Goal: Task Accomplishment & Management: Manage account settings

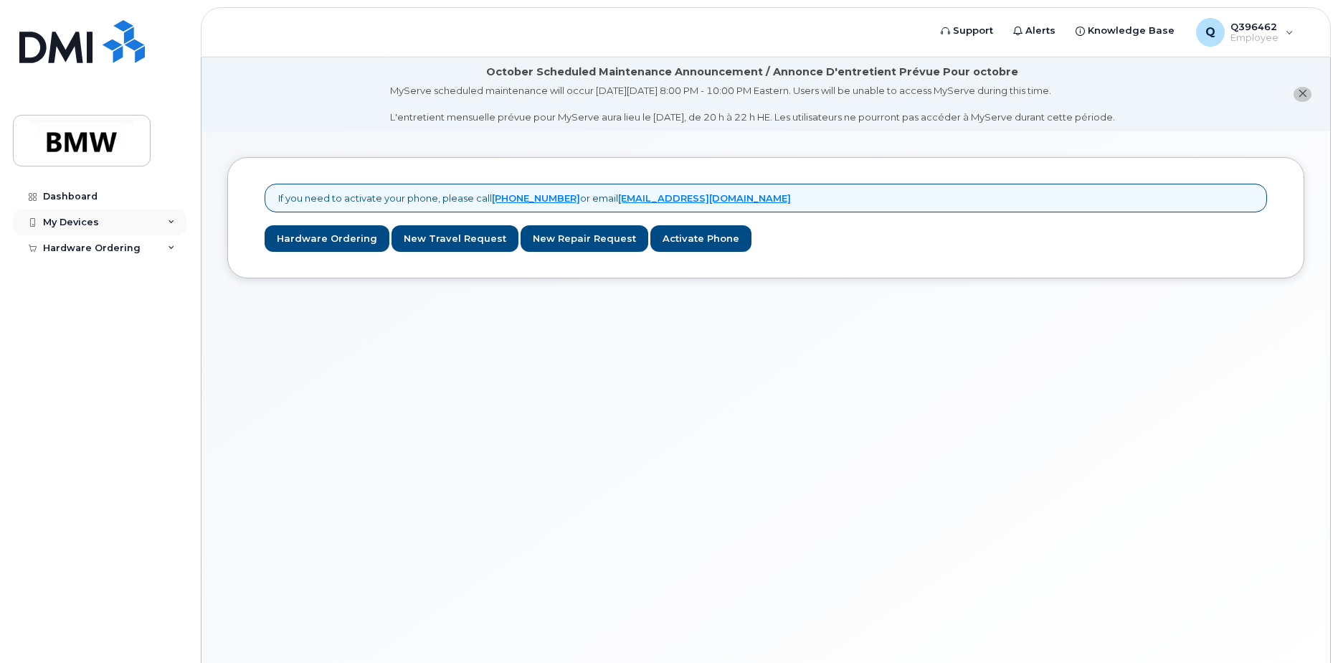
click at [116, 224] on div "My Devices" at bounding box center [100, 222] width 174 height 26
click at [99, 272] on div "Hardware Ordering" at bounding box center [92, 275] width 98 height 11
click at [88, 251] on div "Add Device" at bounding box center [77, 248] width 57 height 13
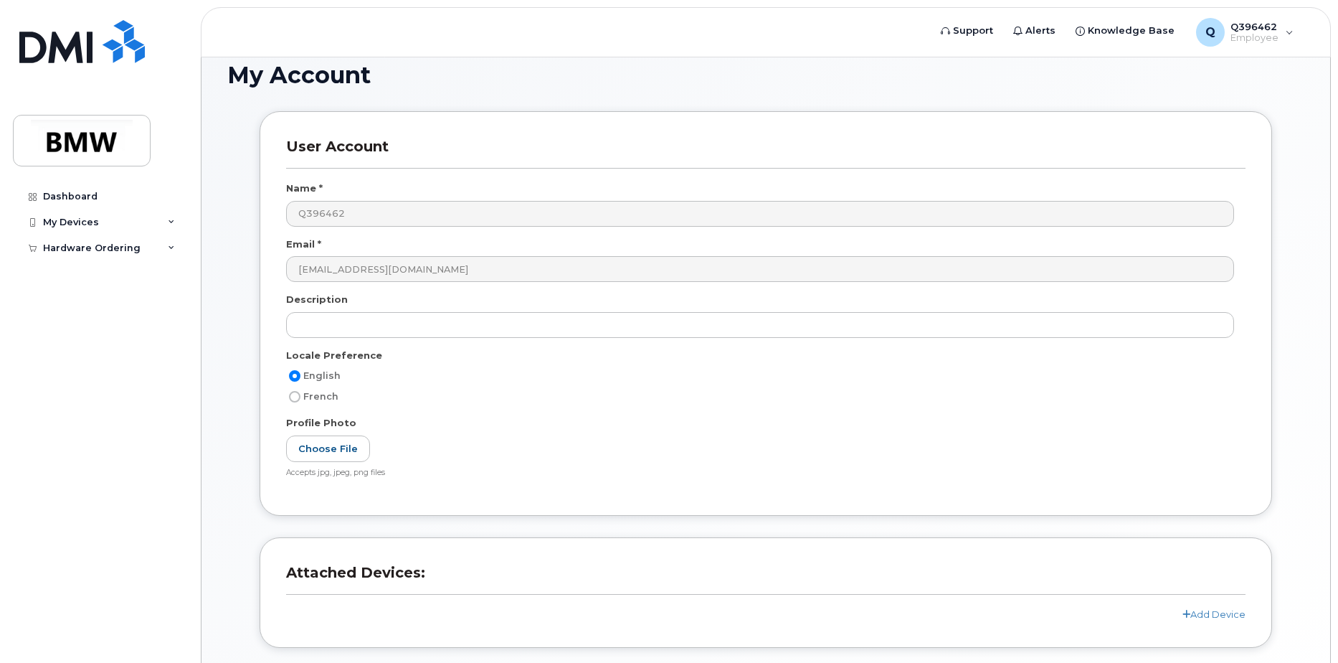
scroll to position [199, 0]
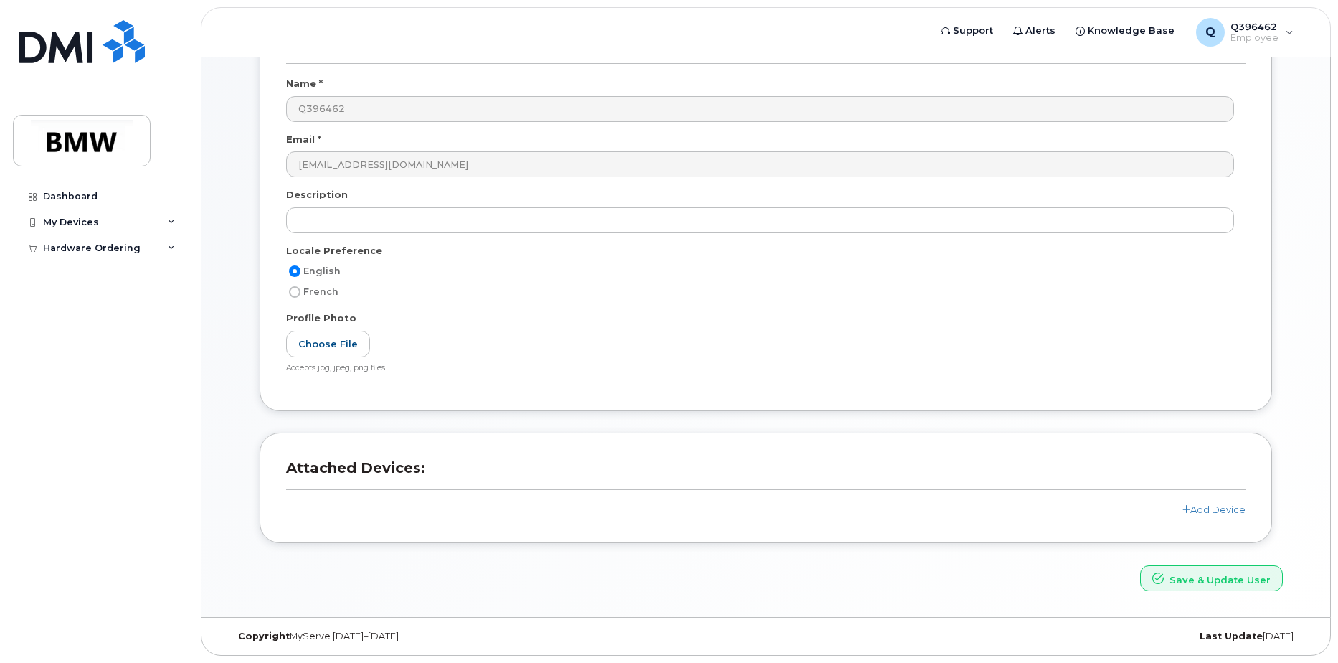
click at [1195, 515] on div "Add Device" at bounding box center [765, 510] width 959 height 14
click at [1194, 504] on link "Add Device" at bounding box center [1213, 508] width 63 height 11
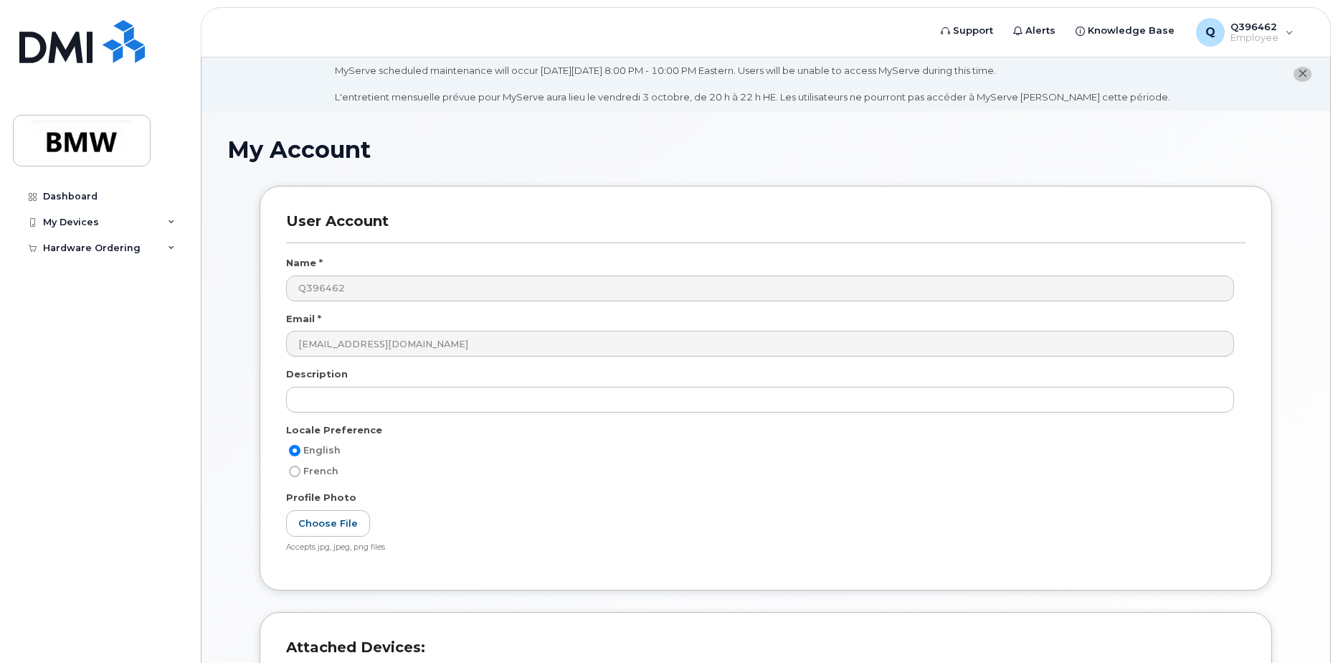
scroll to position [0, 0]
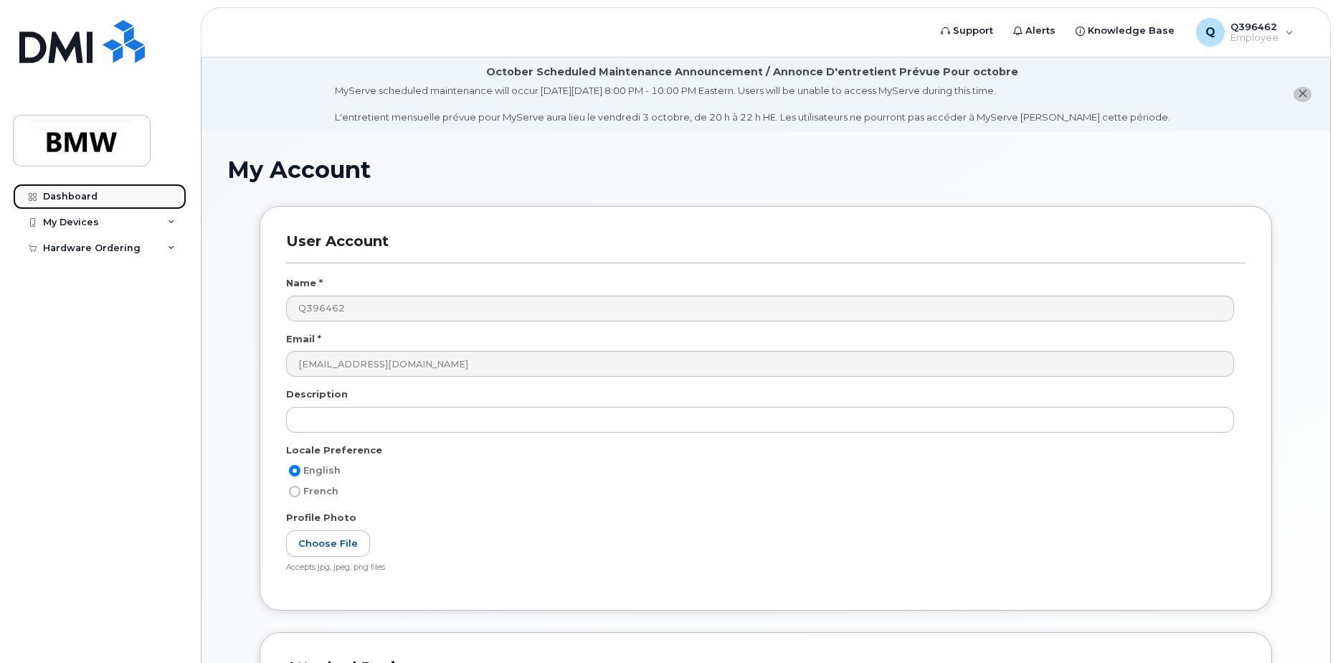
click at [75, 198] on div "Dashboard" at bounding box center [70, 196] width 54 height 11
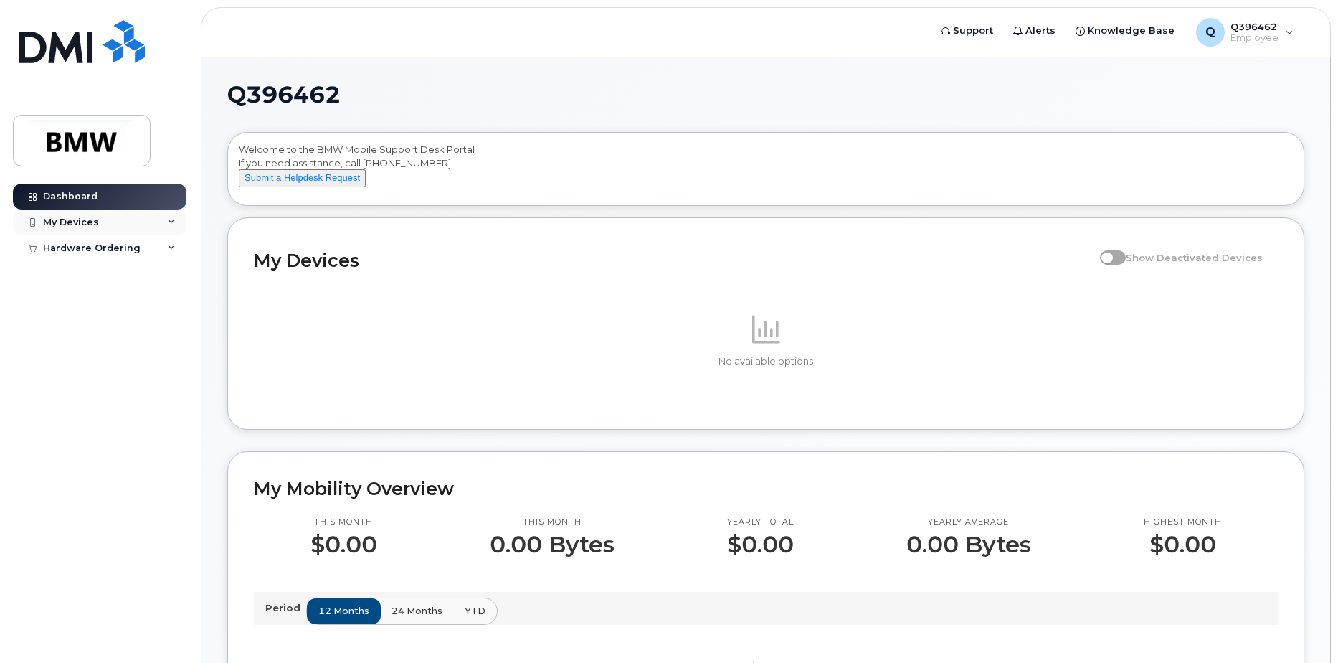
click at [77, 217] on div "My Devices" at bounding box center [71, 222] width 56 height 11
click at [96, 246] on div "Add Device" at bounding box center [77, 248] width 57 height 13
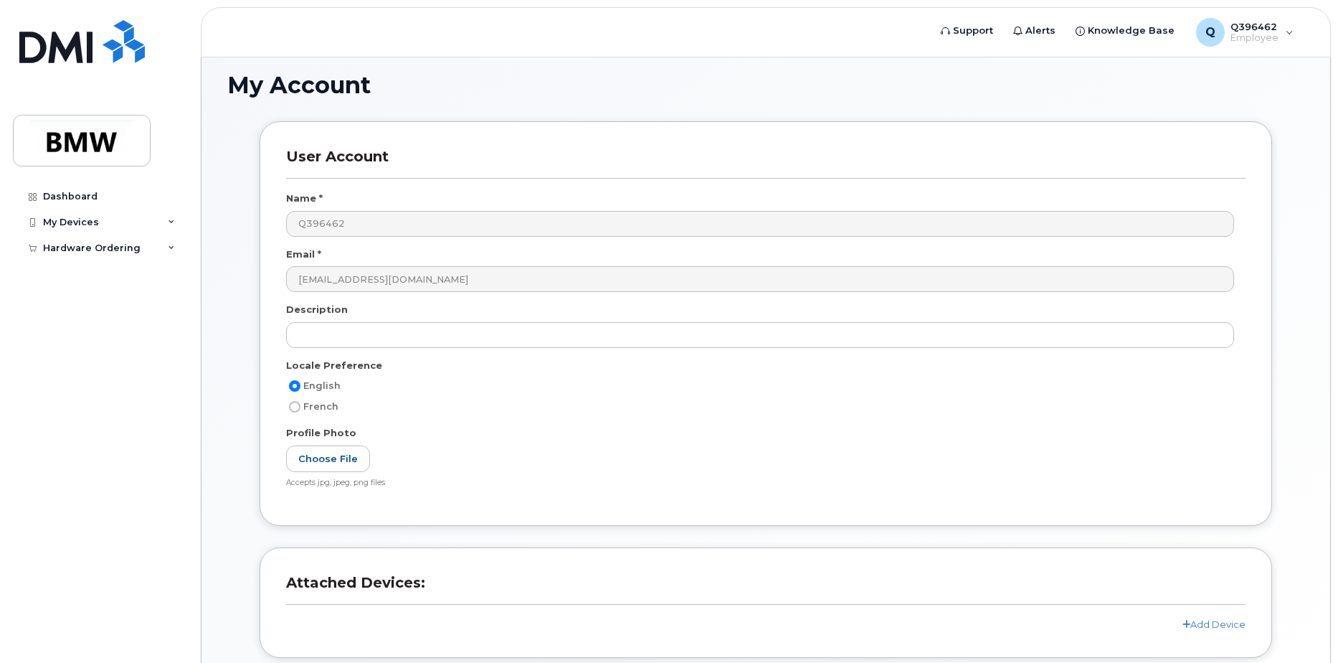
scroll to position [199, 0]
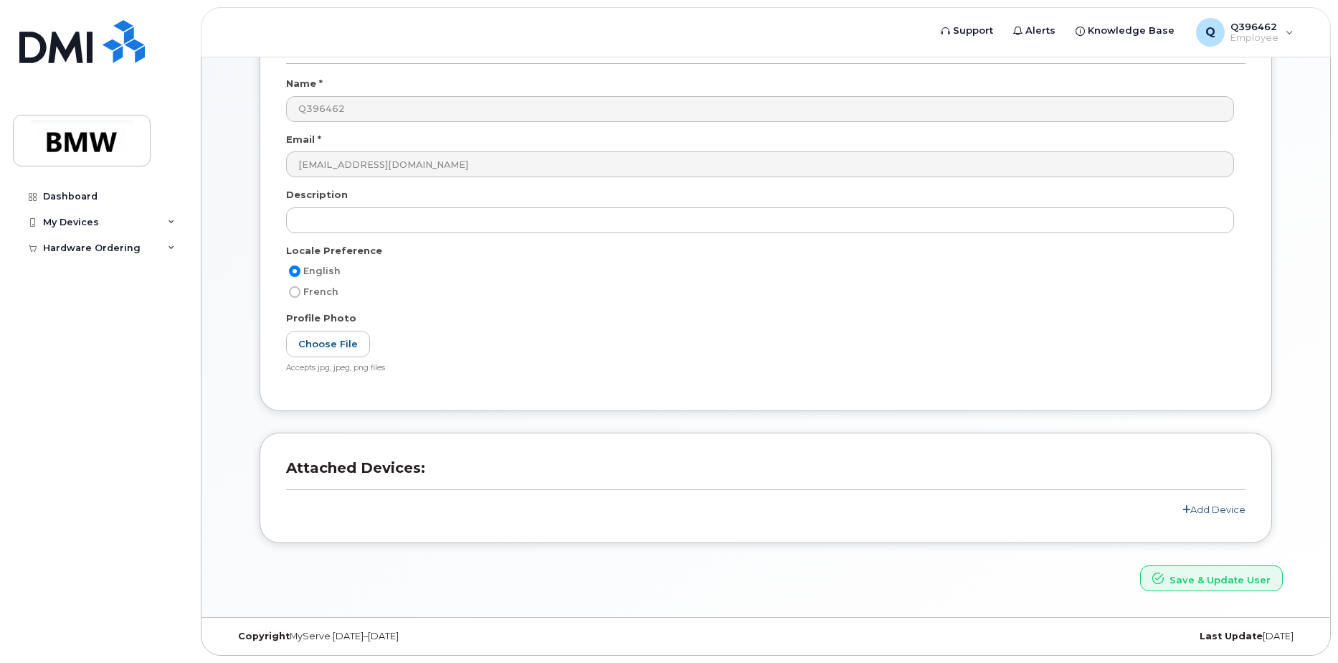
click at [1210, 506] on link "Add Device" at bounding box center [1213, 508] width 63 height 11
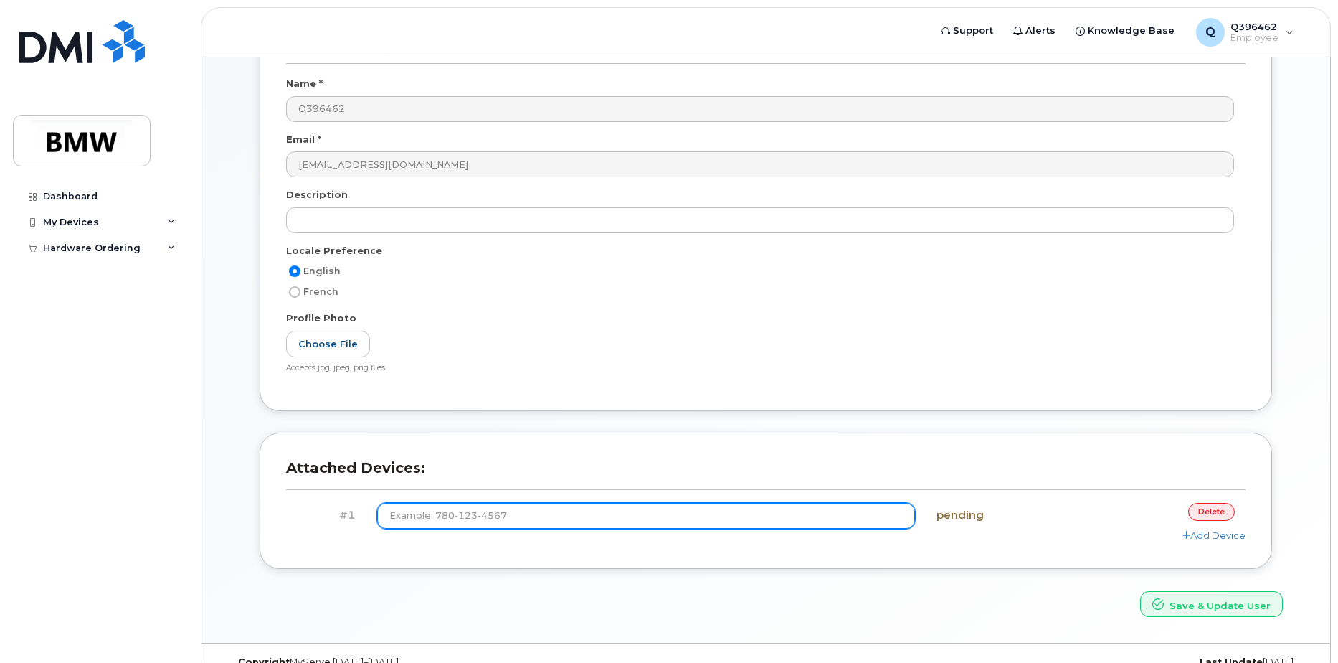
click at [571, 521] on input at bounding box center [646, 516] width 539 height 26
type input "(864) 279-2762"
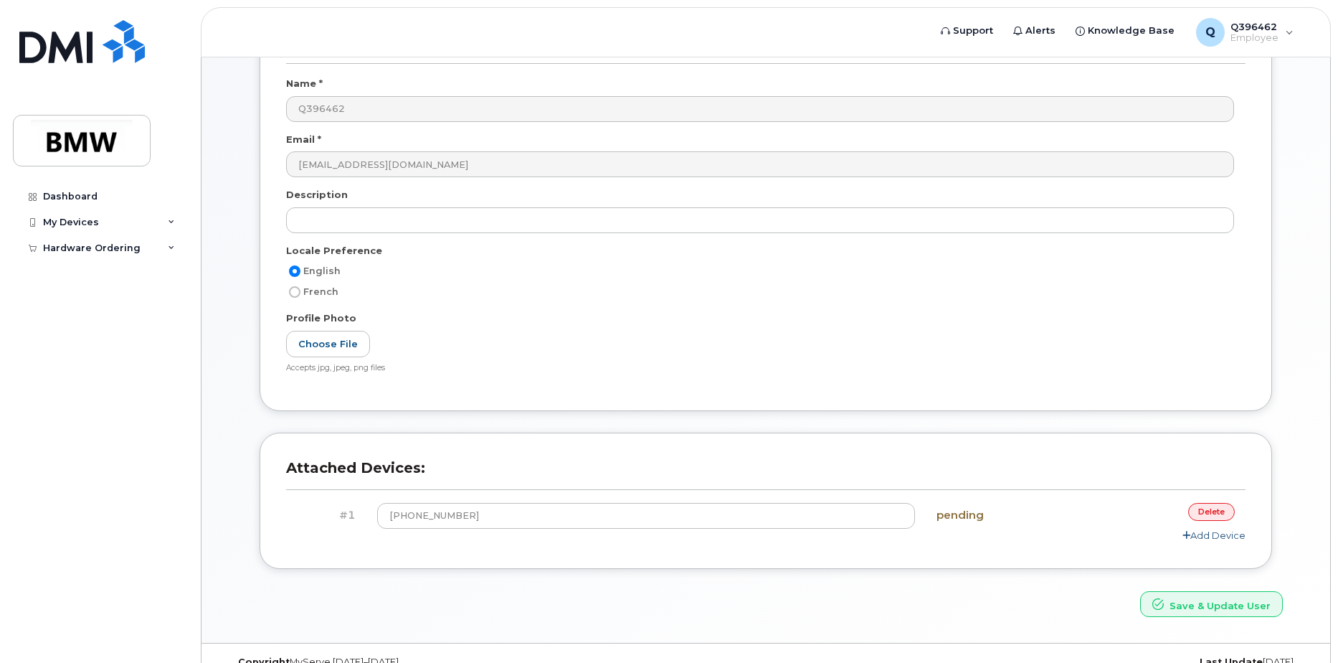
click at [1197, 536] on link "Add Device" at bounding box center [1213, 534] width 63 height 11
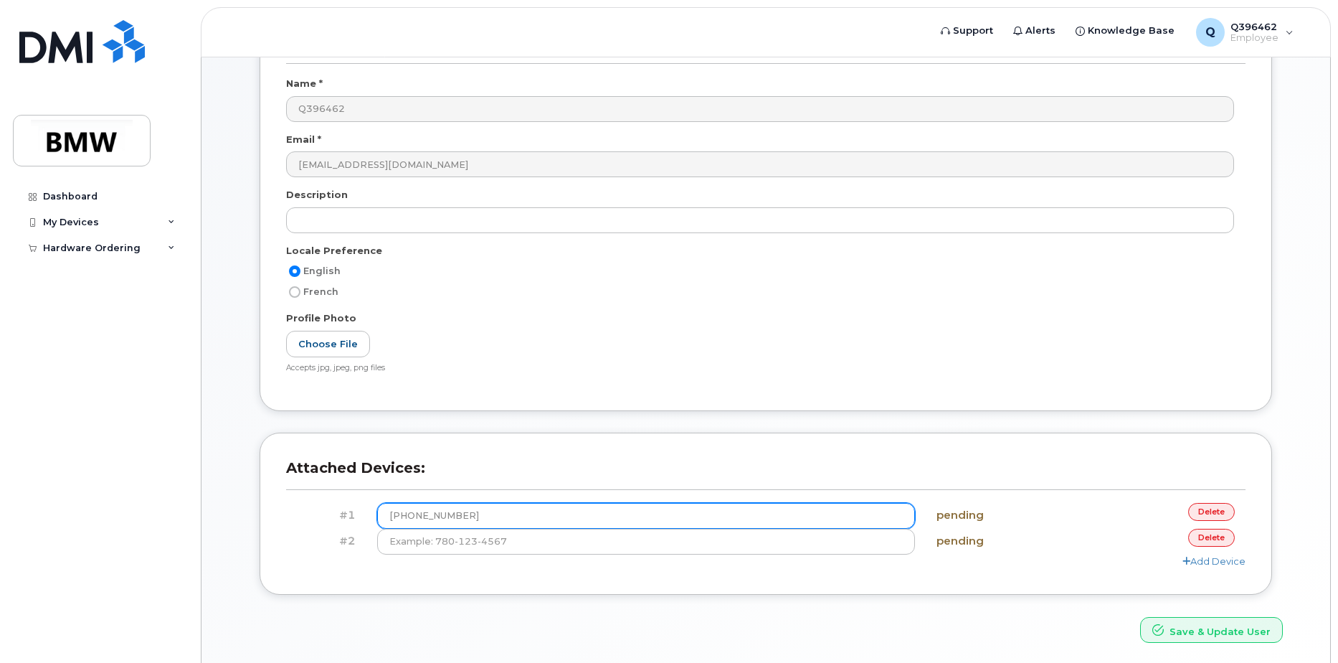
click at [833, 522] on input "(864) 279-2762" at bounding box center [646, 516] width 539 height 26
click at [1140, 617] on button "Save & Update User" at bounding box center [1211, 630] width 143 height 27
click at [1227, 541] on link "delete" at bounding box center [1211, 537] width 47 height 18
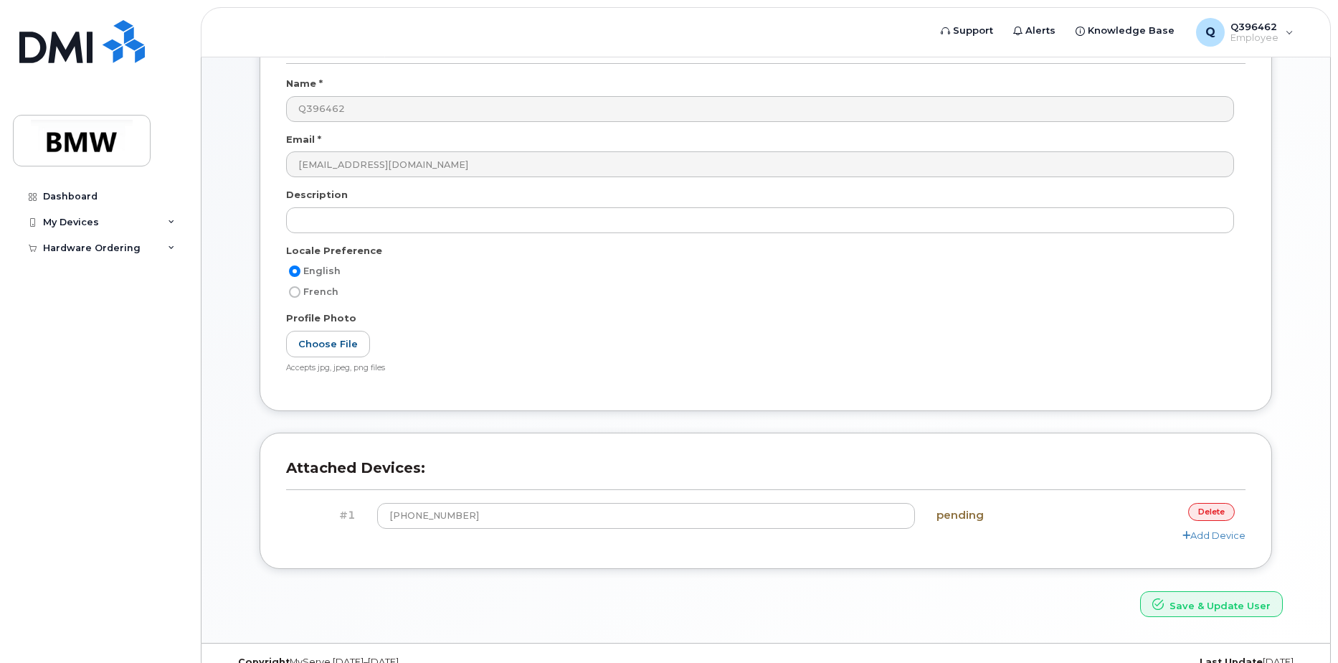
click at [953, 519] on h4 "pending" at bounding box center [1006, 515] width 138 height 12
click at [1199, 607] on button "Save & Update User" at bounding box center [1211, 604] width 143 height 27
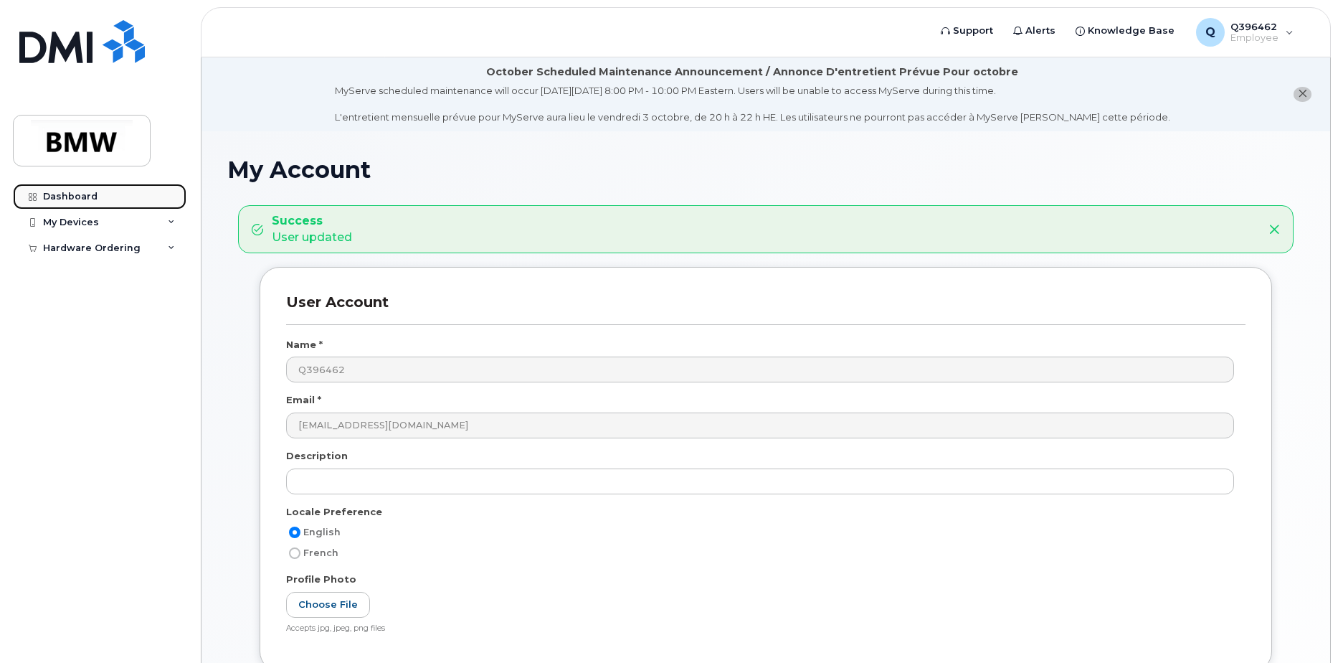
click at [64, 195] on div "Dashboard" at bounding box center [70, 196] width 54 height 11
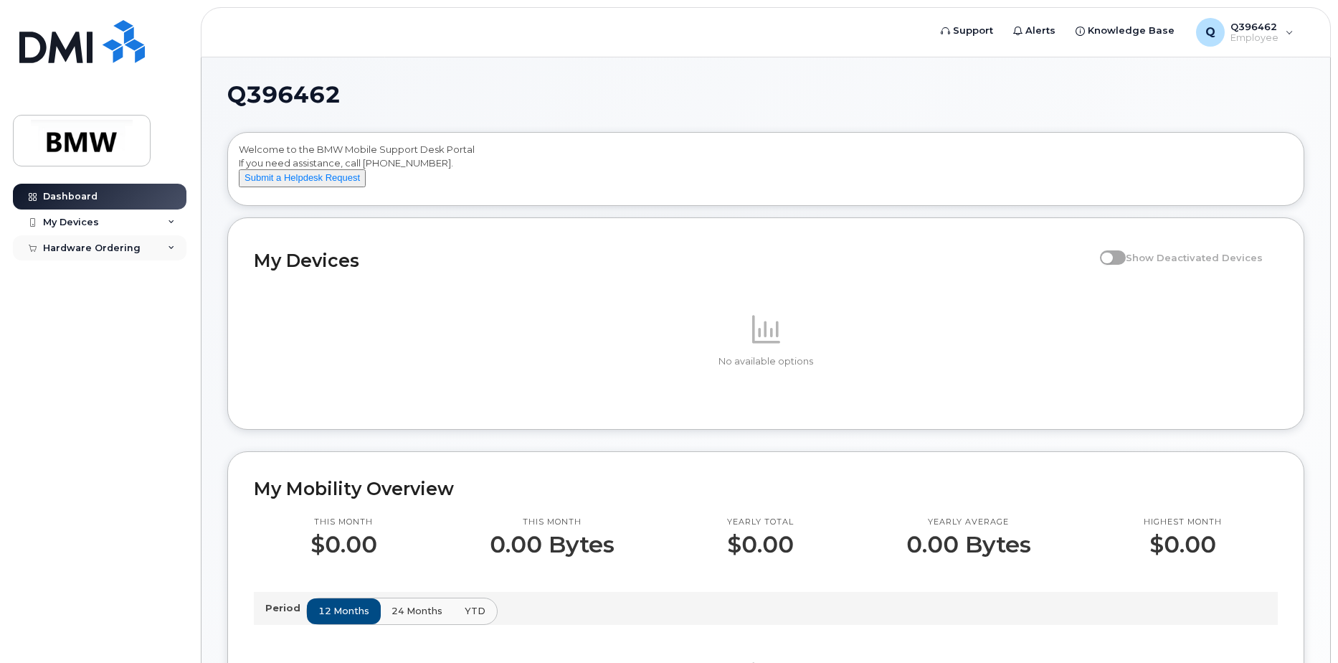
click at [77, 250] on div "Hardware Ordering" at bounding box center [92, 247] width 98 height 11
click at [78, 272] on div "New Order" at bounding box center [76, 273] width 54 height 13
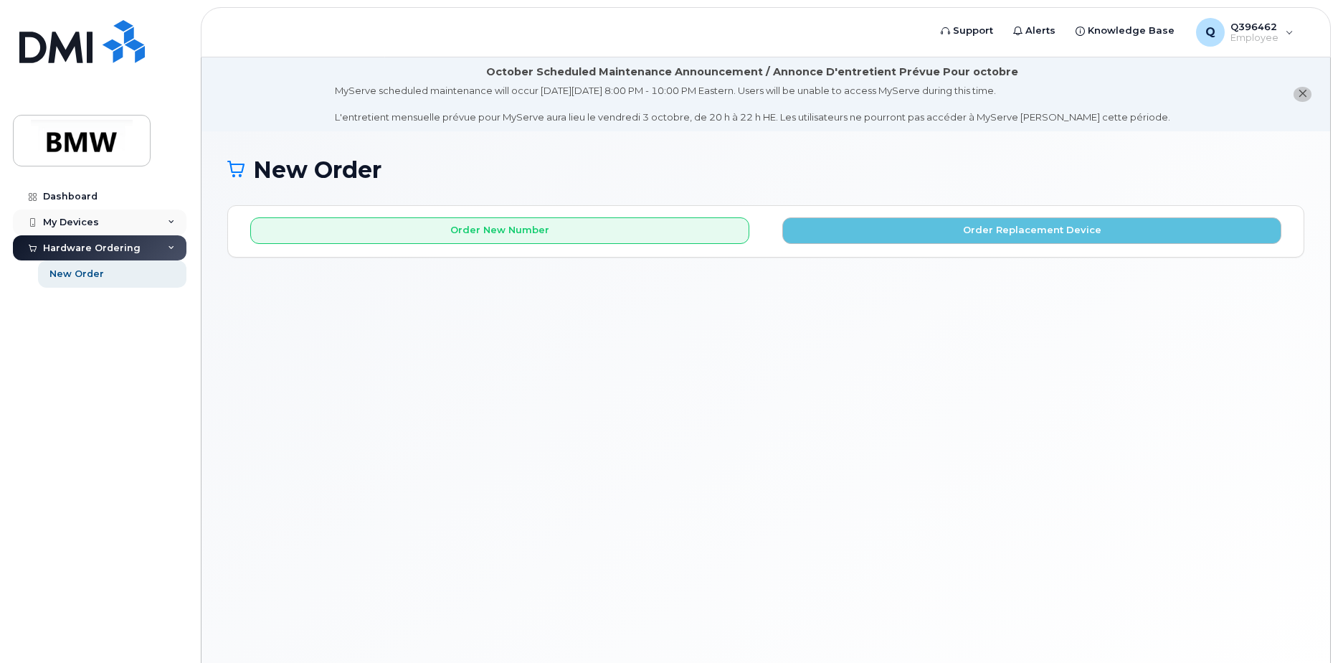
click at [77, 226] on div "My Devices" at bounding box center [71, 222] width 56 height 11
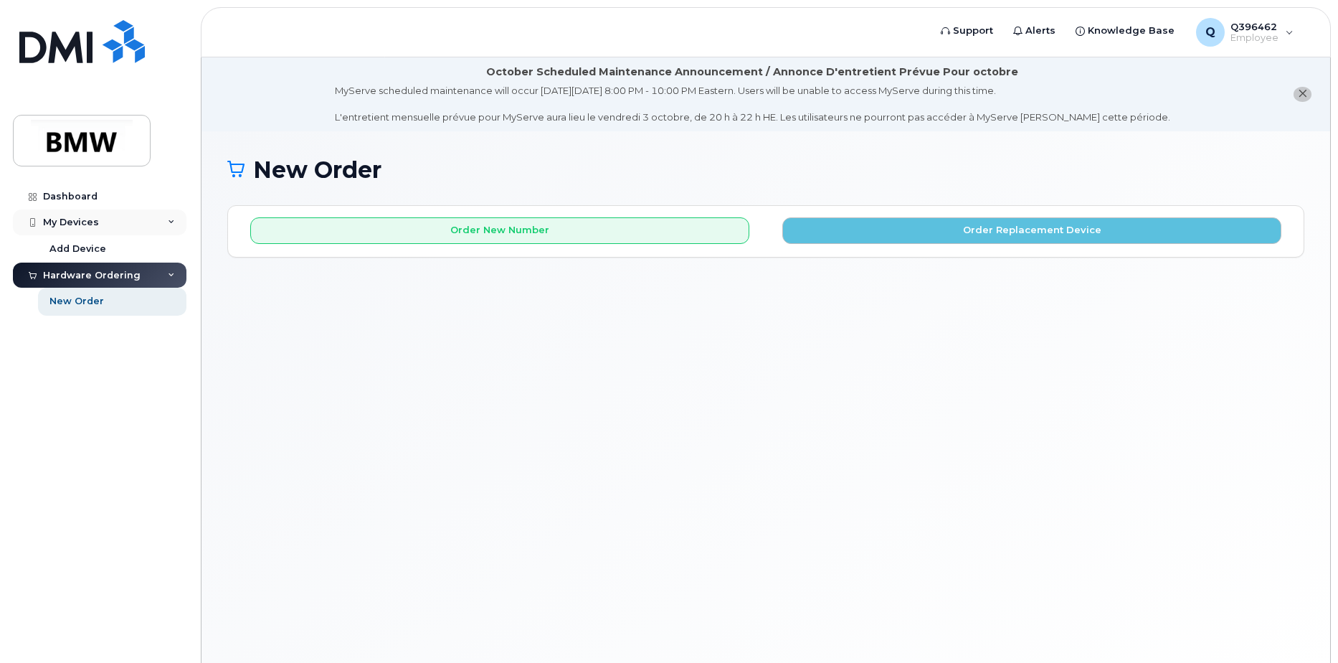
click at [79, 231] on div "My Devices" at bounding box center [100, 222] width 174 height 26
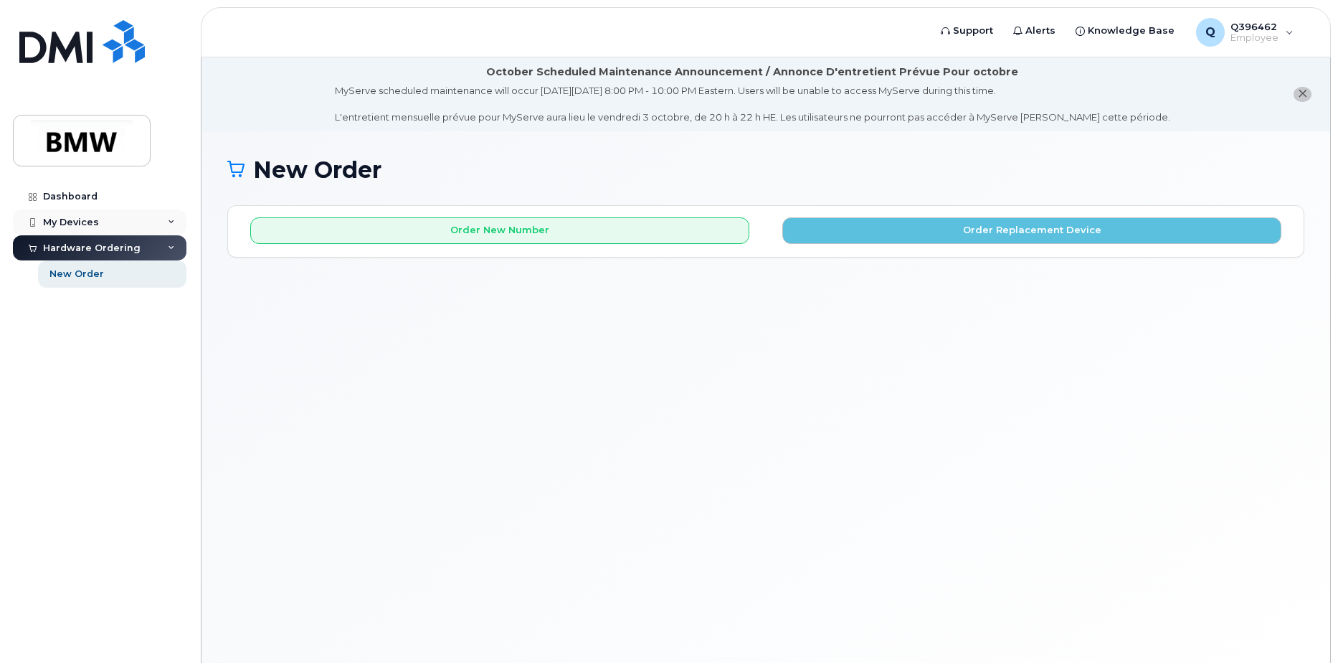
click at [79, 227] on div "My Devices" at bounding box center [71, 222] width 56 height 11
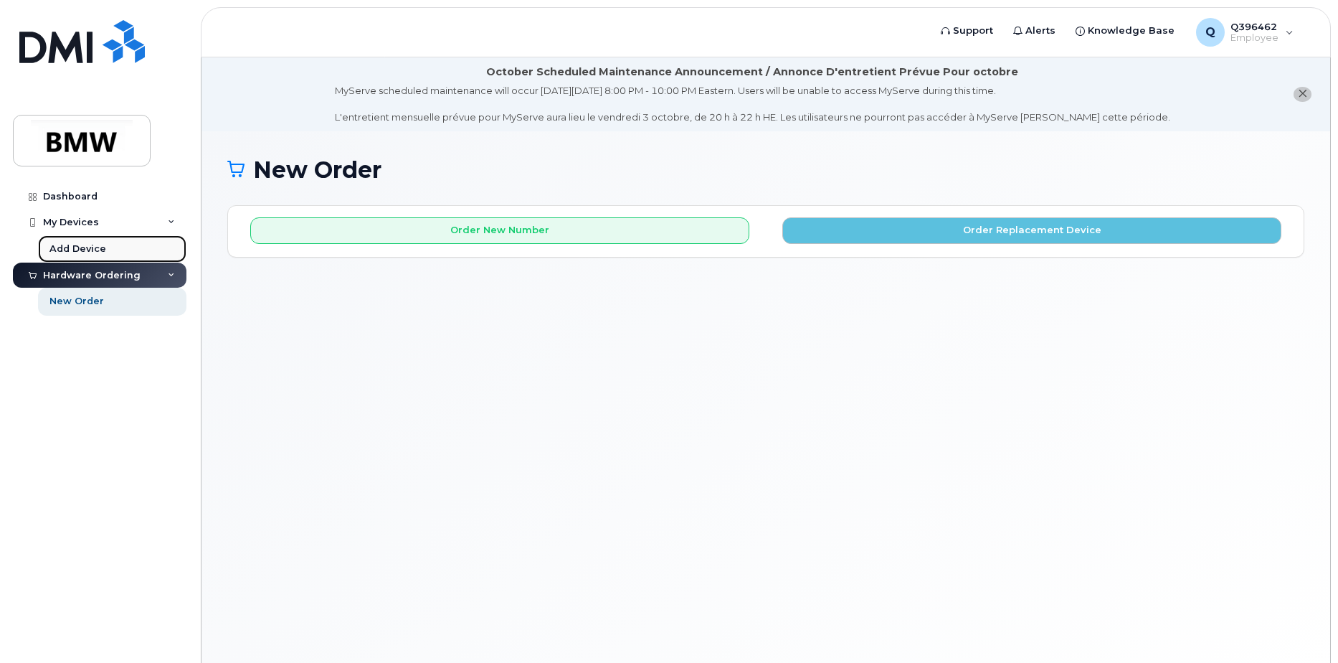
click at [90, 250] on div "Add Device" at bounding box center [77, 248] width 57 height 13
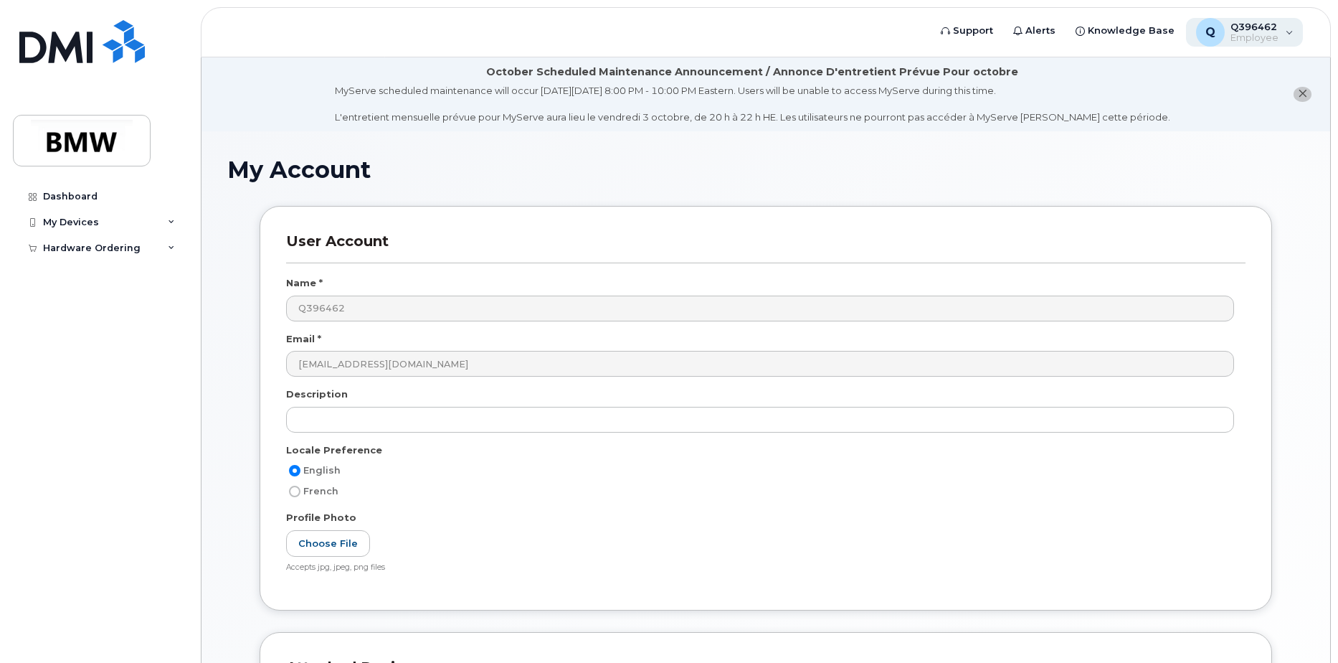
click at [1242, 41] on span "Employee" at bounding box center [1255, 37] width 48 height 11
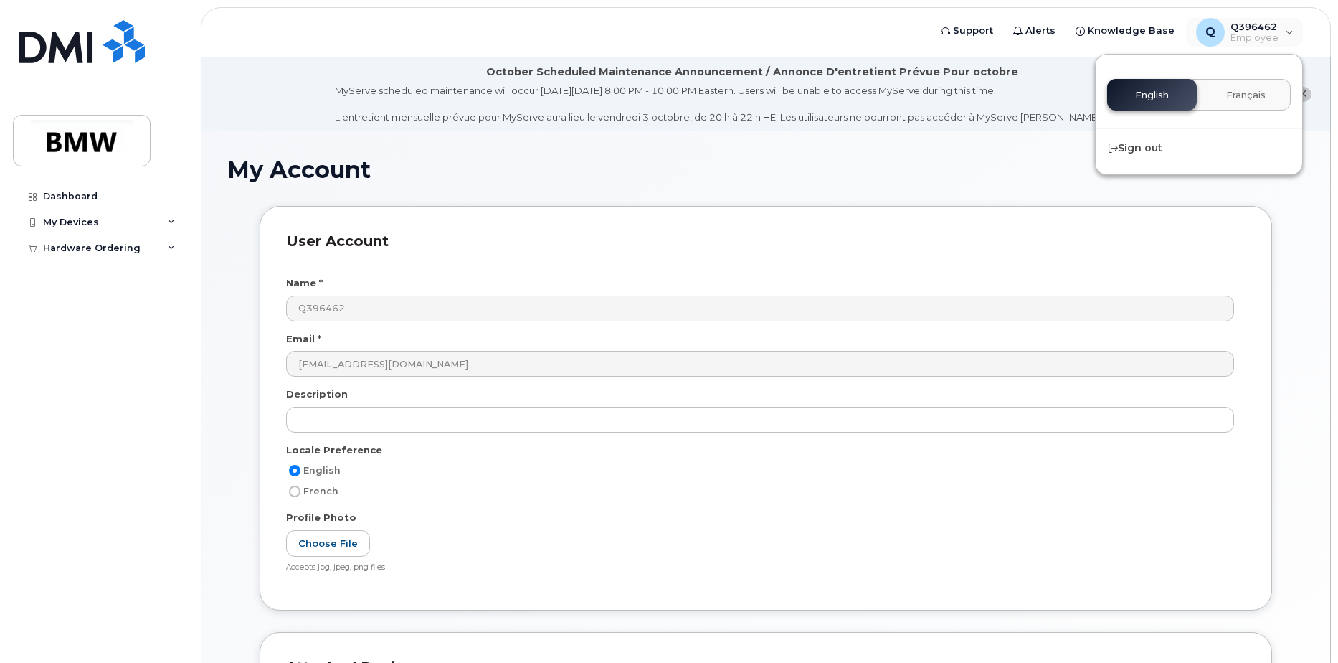
click at [1147, 91] on div "English Français" at bounding box center [1199, 95] width 184 height 32
click at [1136, 143] on div "Sign out" at bounding box center [1199, 148] width 207 height 27
